Goal: Find specific fact: Find specific fact

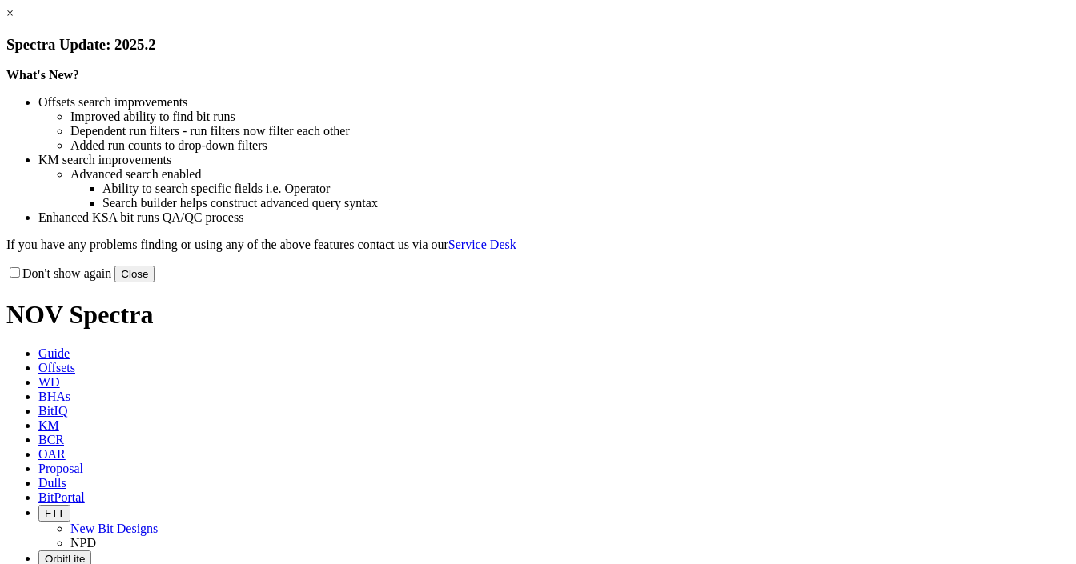
click at [154, 283] on button "Close" at bounding box center [134, 274] width 40 height 17
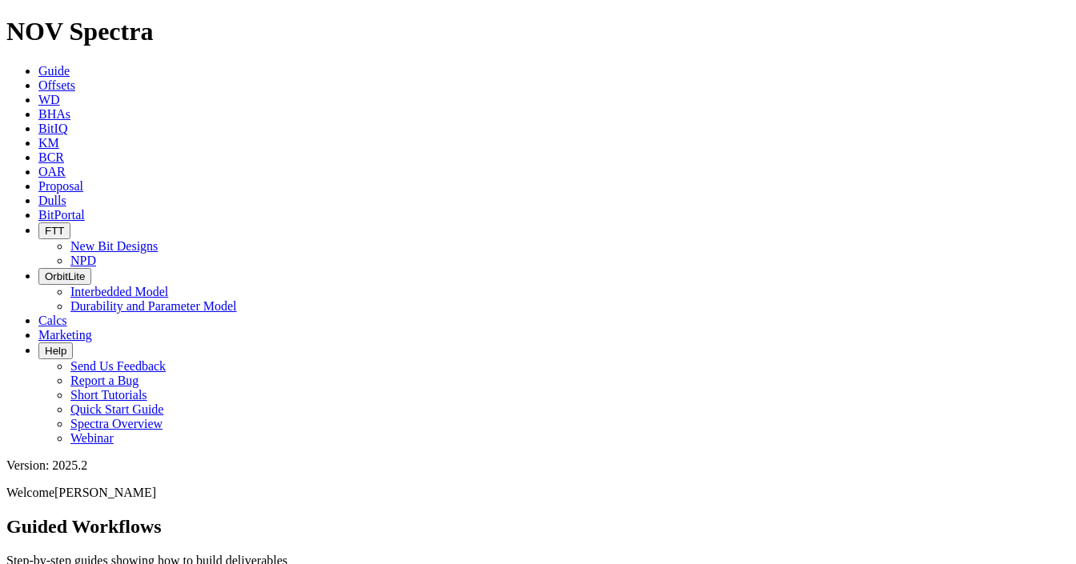
click at [38, 194] on icon at bounding box center [38, 201] width 0 height 14
paste input "A316265"
type input "A316265"
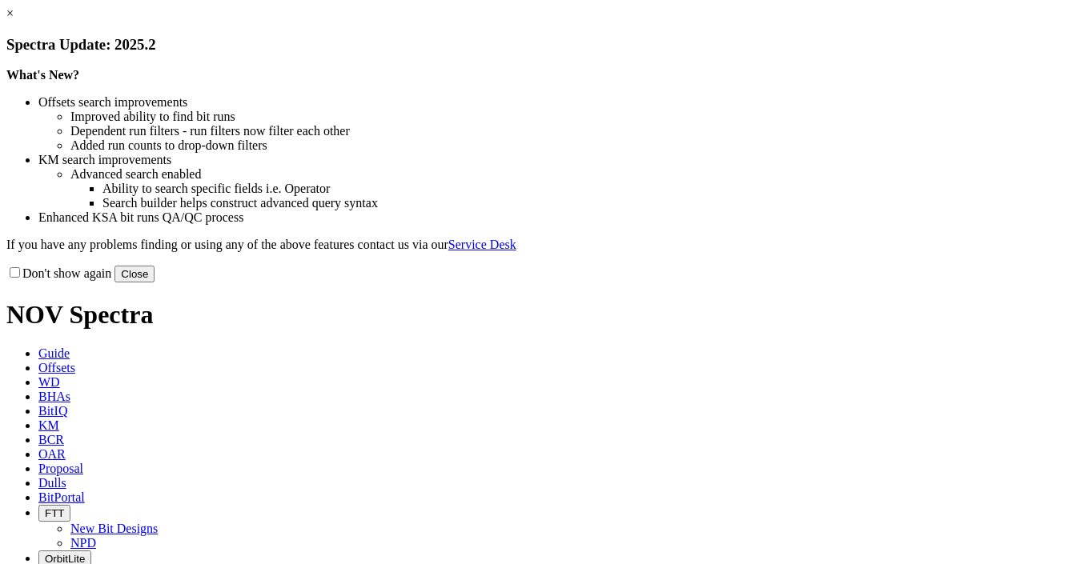
click at [14, 20] on link "×" at bounding box center [9, 13] width 7 height 14
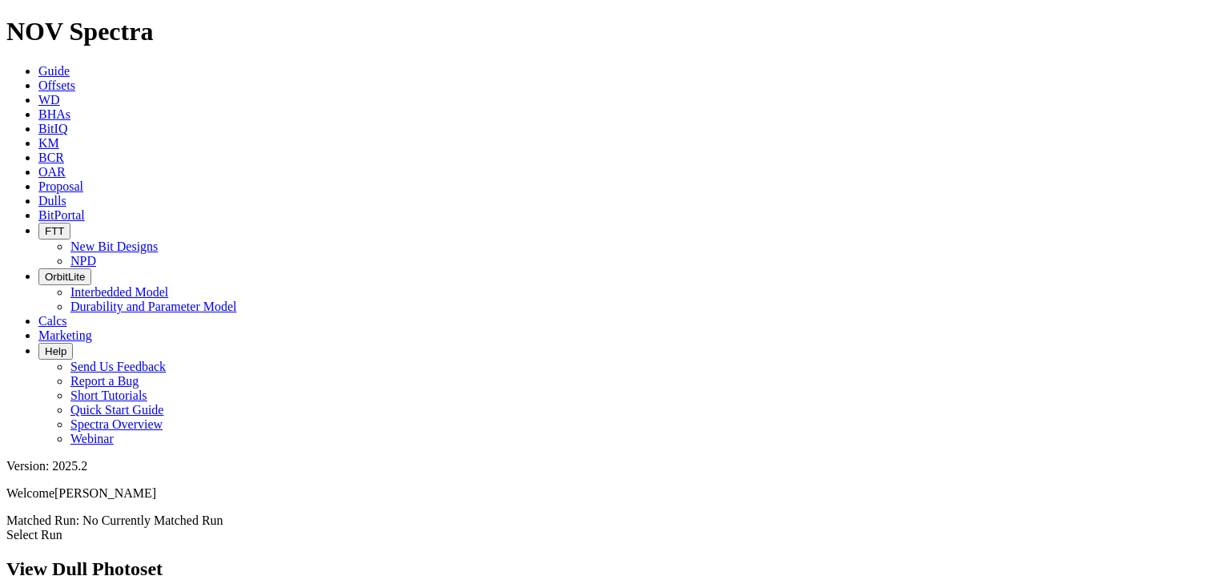
scroll to position [1775, 0]
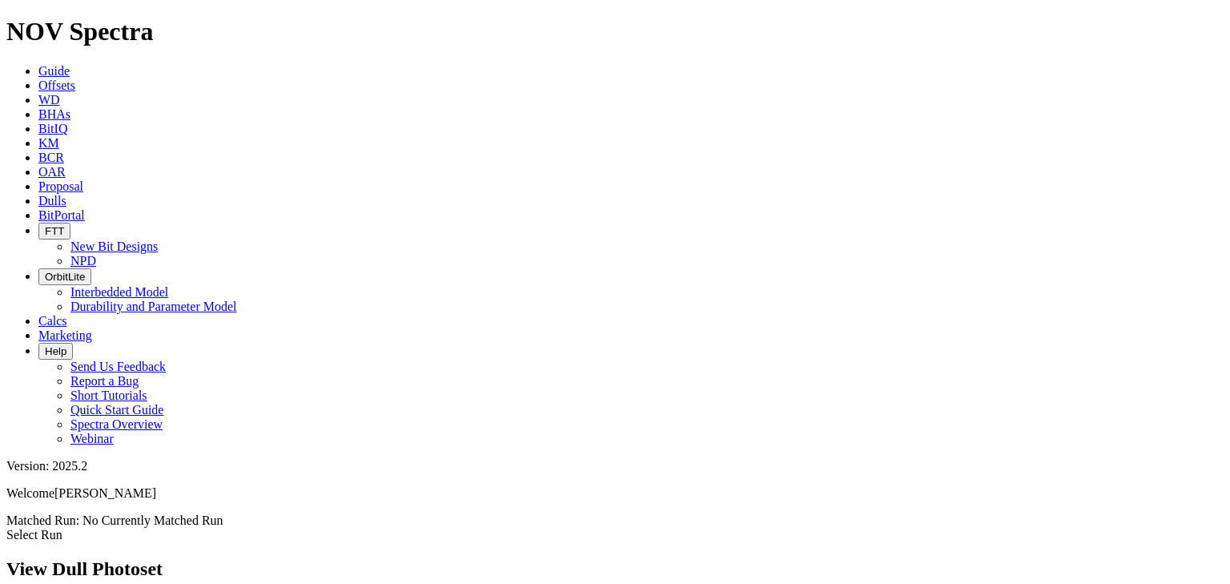
scroll to position [0, 0]
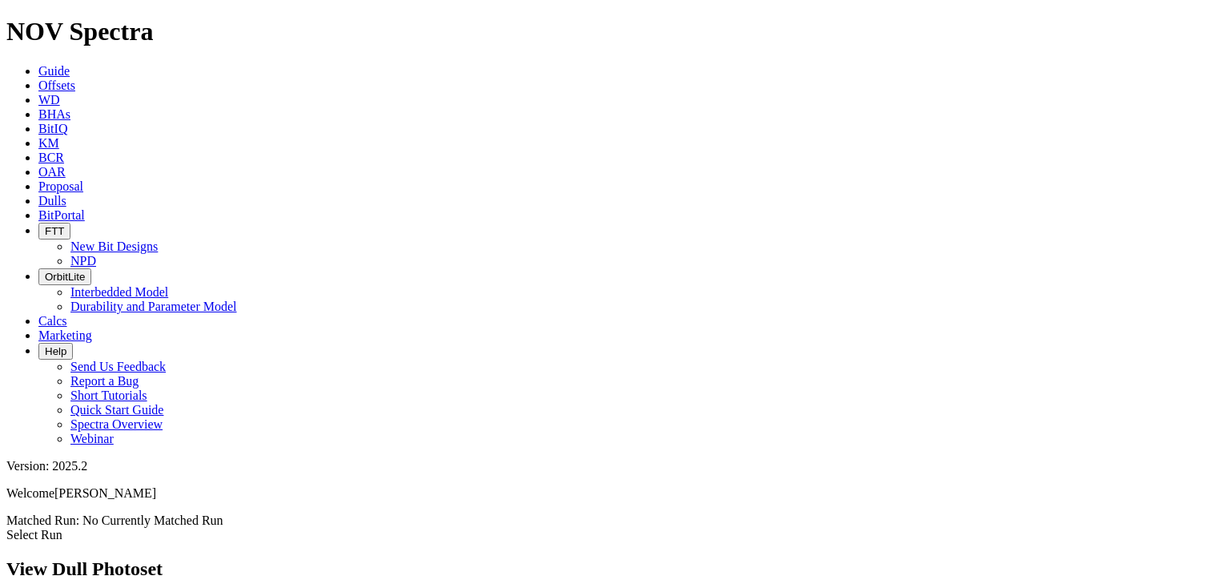
copy span "A316265"
